Goal: Task Accomplishment & Management: Manage account settings

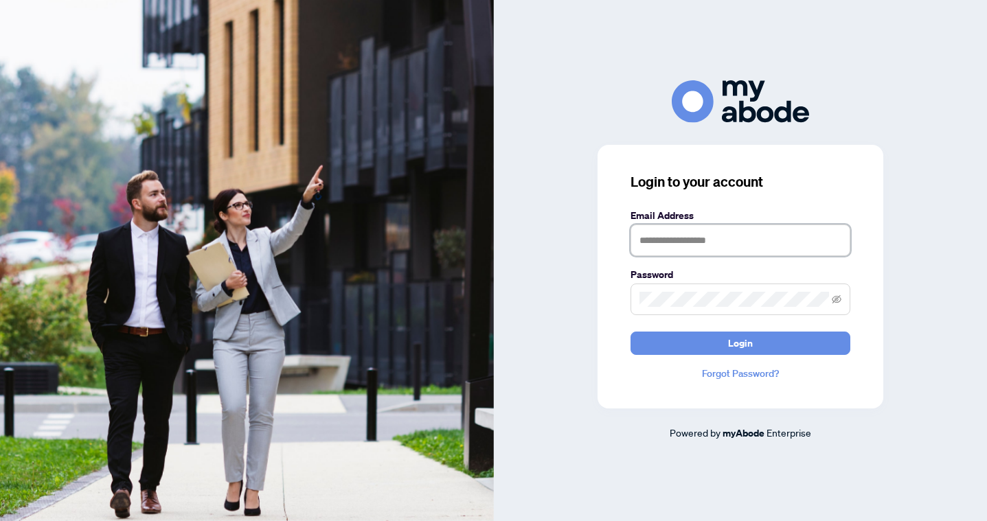
type input "**********"
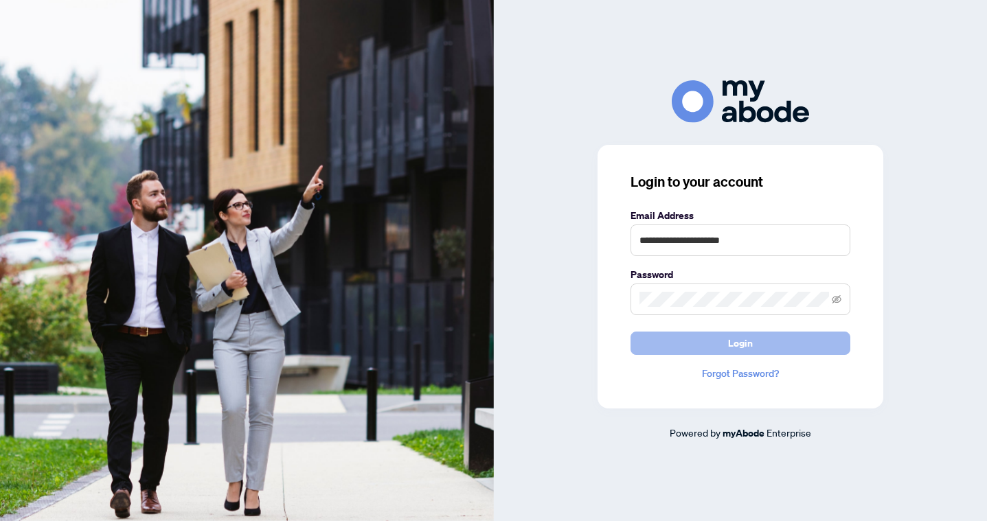
click at [713, 342] on button "Login" at bounding box center [740, 343] width 220 height 23
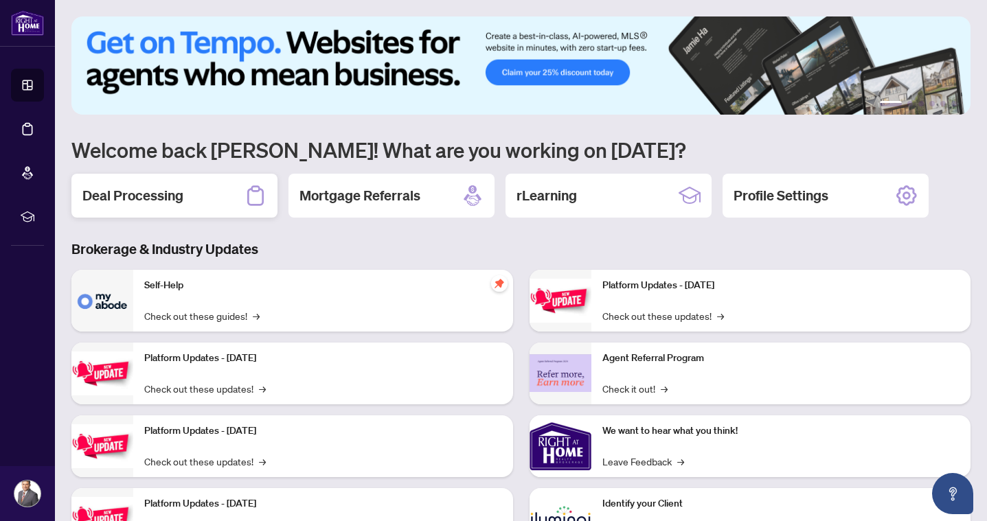
click at [134, 204] on h2 "Deal Processing" at bounding box center [132, 195] width 101 height 19
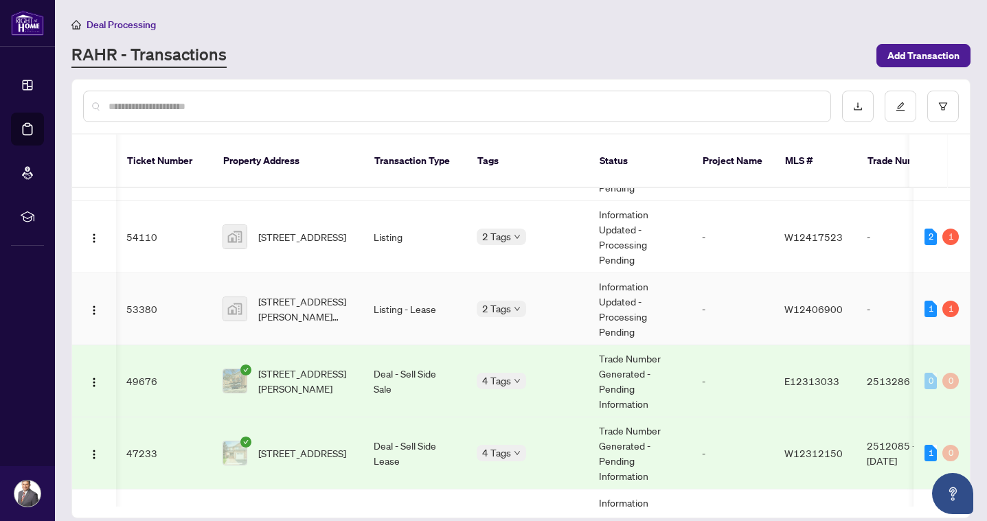
scroll to position [0, 1]
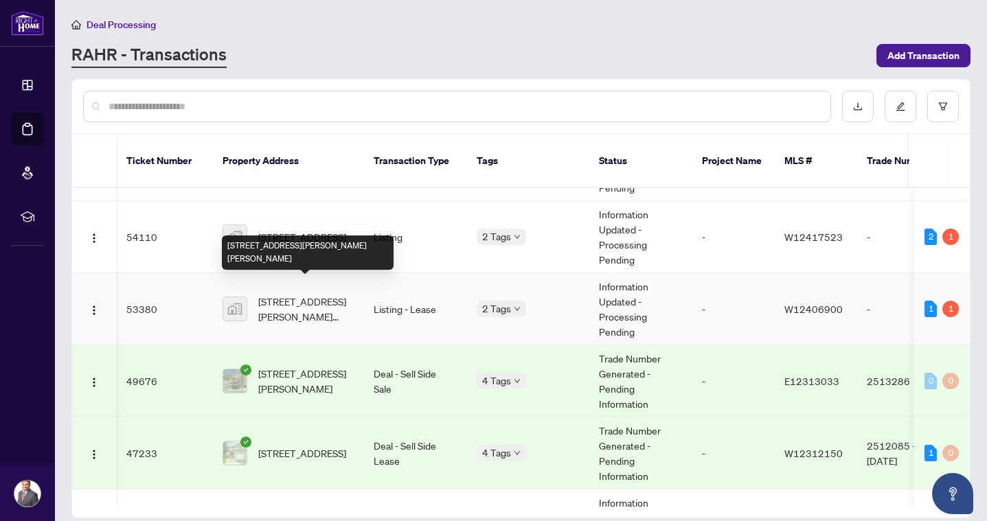
click at [279, 297] on span "[STREET_ADDRESS][PERSON_NAME][PERSON_NAME]" at bounding box center [304, 309] width 93 height 30
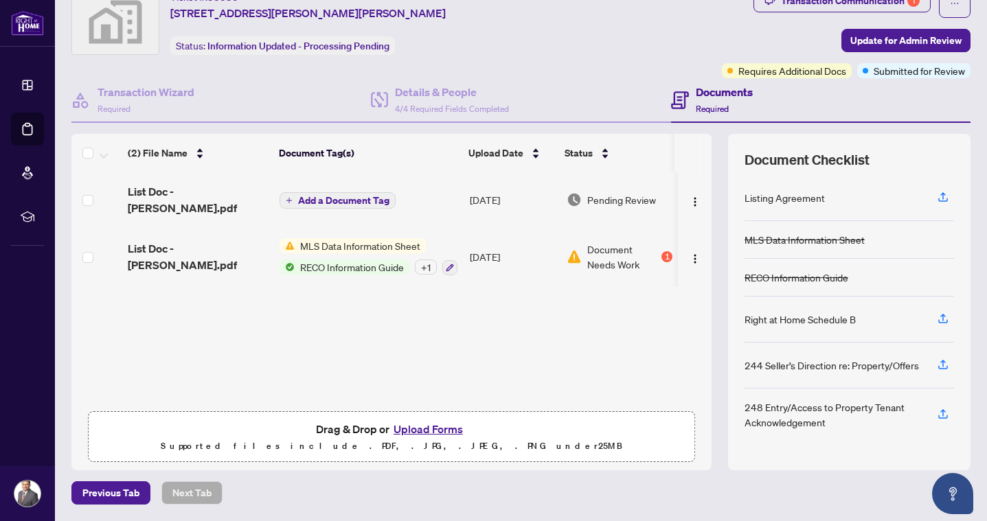
scroll to position [54, 0]
click at [416, 428] on button "Upload Forms" at bounding box center [428, 430] width 78 height 18
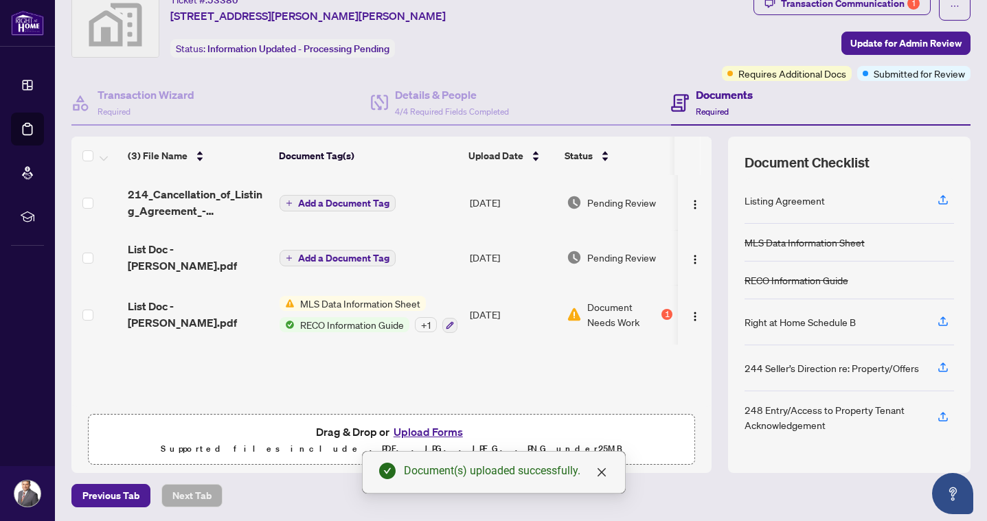
scroll to position [0, 0]
click at [368, 208] on span "Add a Document Tag" at bounding box center [343, 203] width 91 height 10
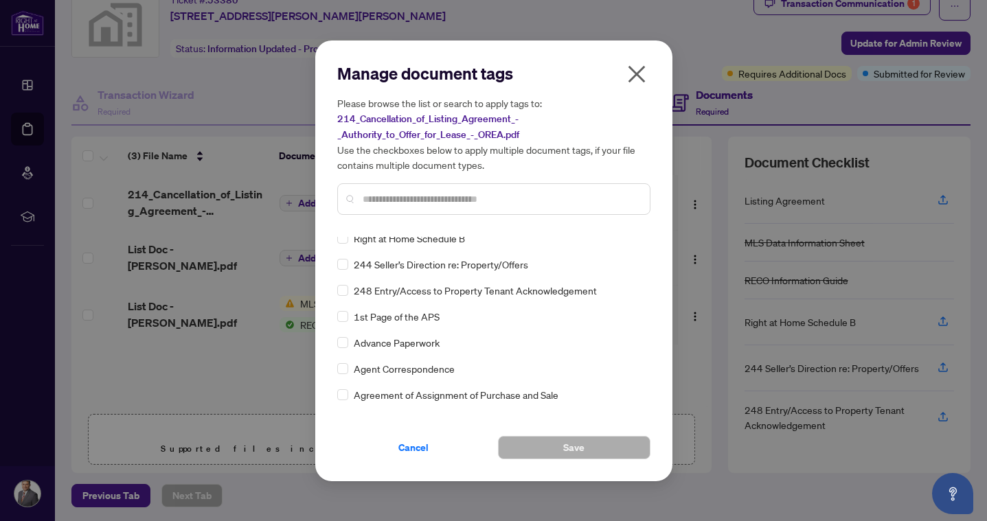
scroll to position [89, 0]
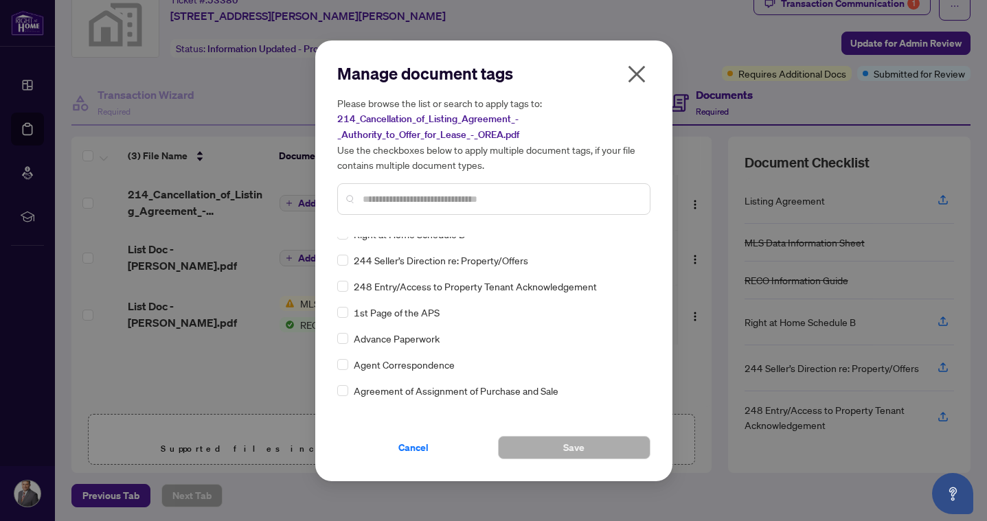
click at [358, 198] on div at bounding box center [493, 199] width 313 height 32
click at [389, 197] on input "text" at bounding box center [501, 199] width 276 height 15
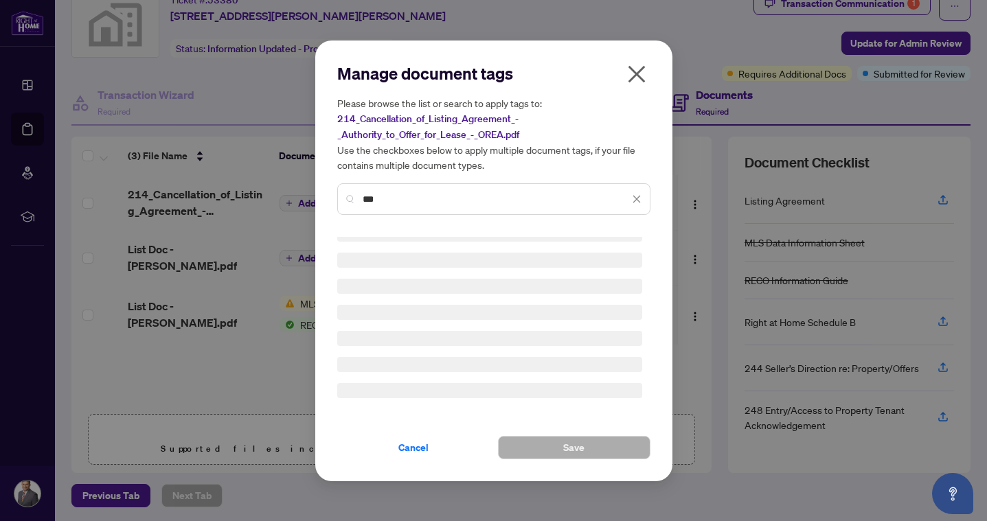
scroll to position [0, 0]
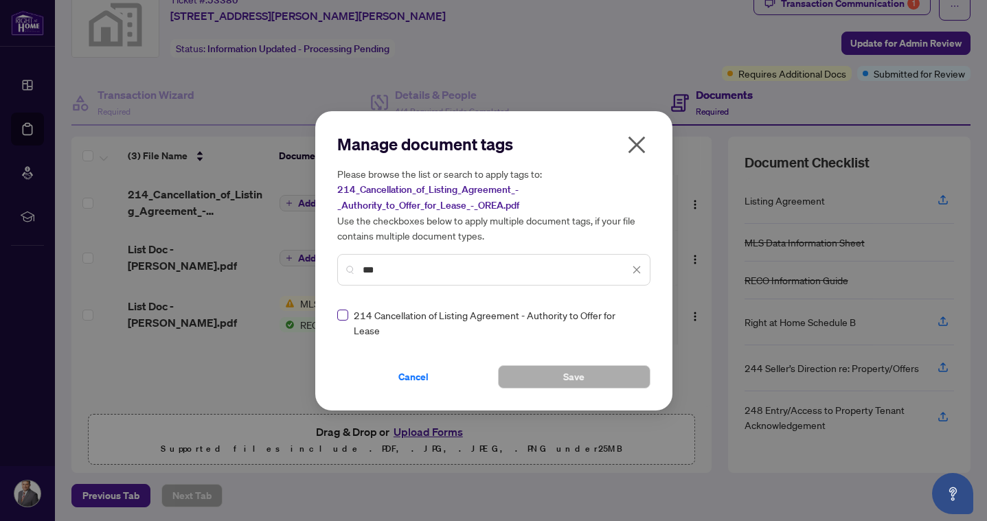
type input "***"
click at [340, 312] on div "Manage document tags Please browse the list or search to apply tags to: 214_Can…" at bounding box center [493, 260] width 313 height 255
click at [554, 381] on button "Save" at bounding box center [574, 376] width 152 height 23
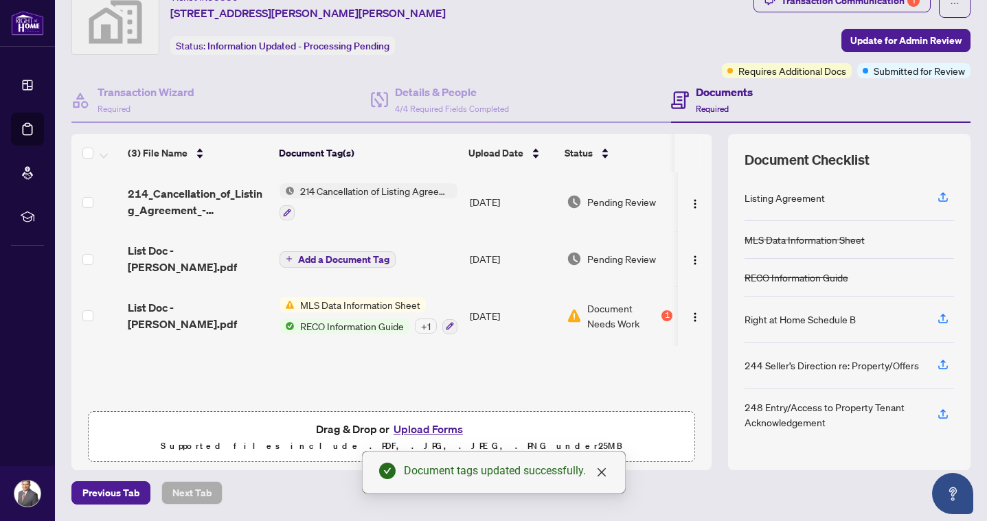
scroll to position [54, 0]
click at [899, 38] on span "Update for Admin Review" at bounding box center [905, 41] width 111 height 22
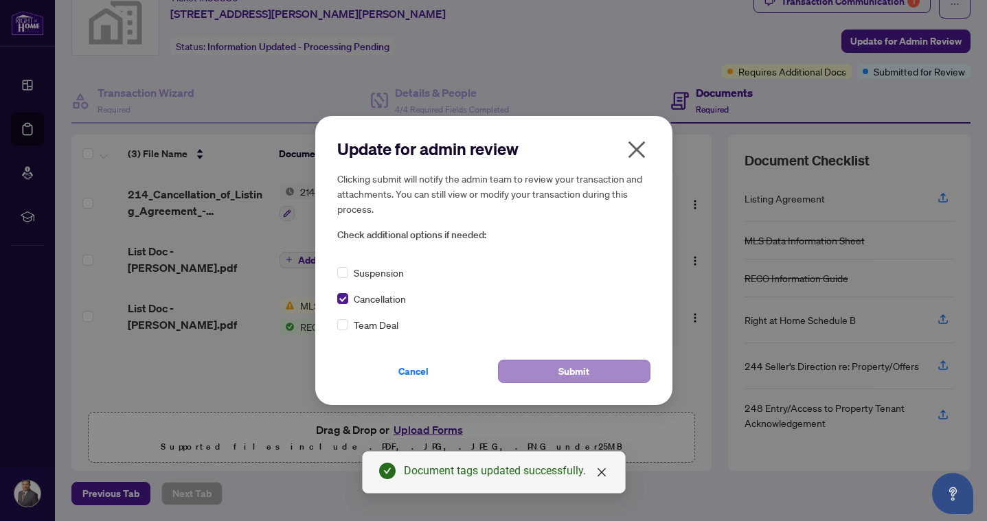
click at [590, 368] on button "Submit" at bounding box center [574, 371] width 152 height 23
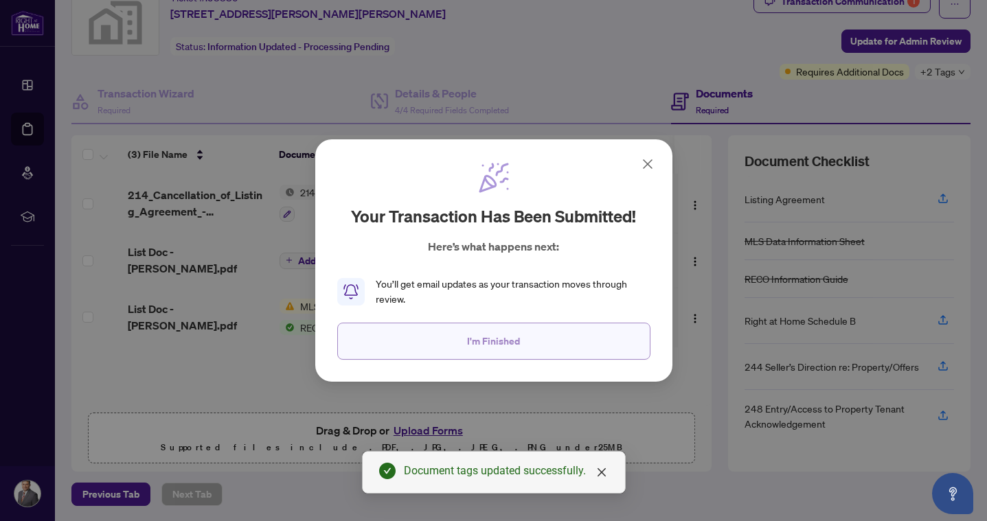
click at [478, 358] on button "I'm Finished" at bounding box center [493, 341] width 313 height 37
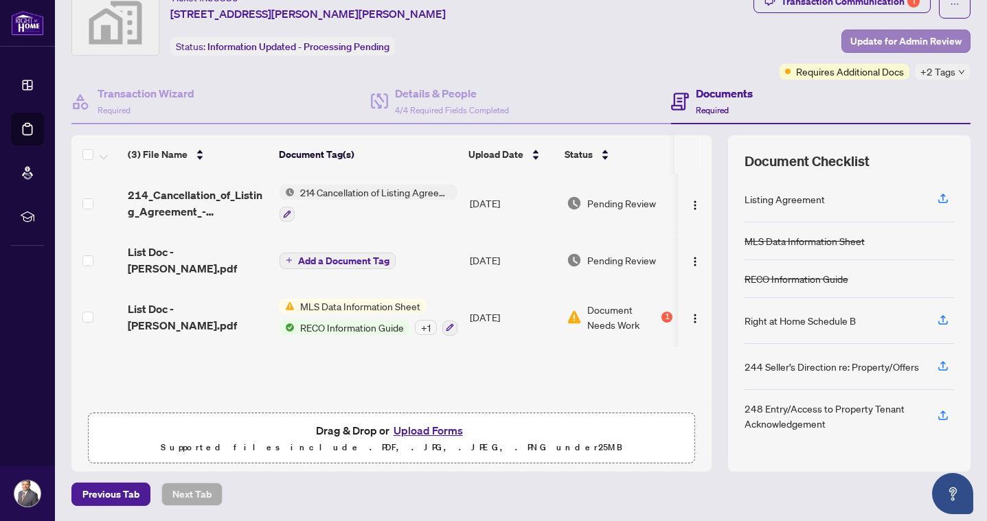
click at [869, 44] on span "Update for Admin Review" at bounding box center [905, 41] width 111 height 22
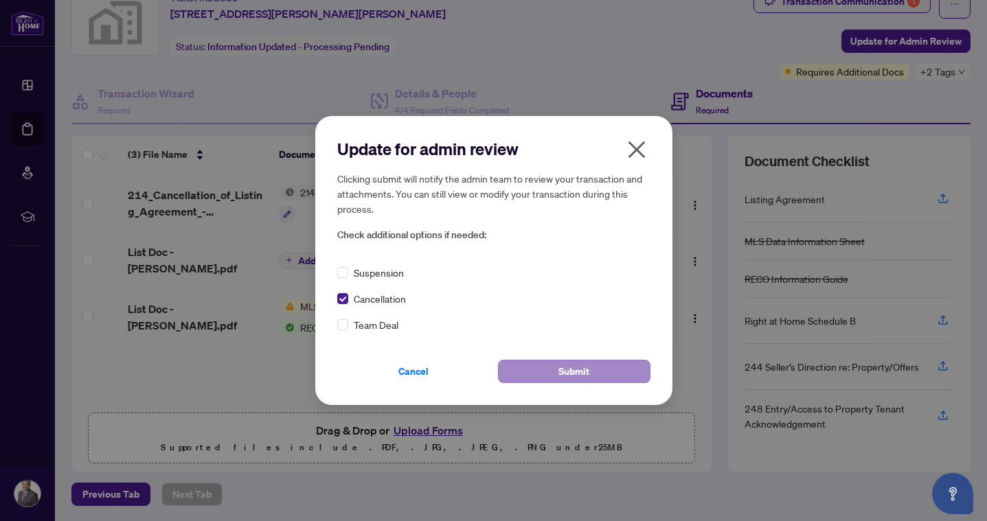
click at [544, 368] on button "Submit" at bounding box center [574, 371] width 152 height 23
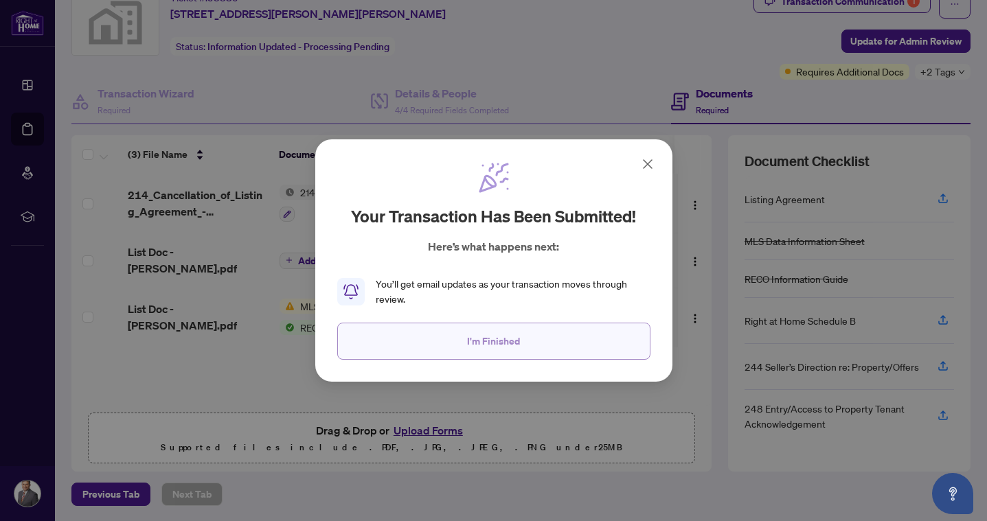
click at [566, 330] on button "I'm Finished" at bounding box center [493, 341] width 313 height 37
